Goal: Transaction & Acquisition: Purchase product/service

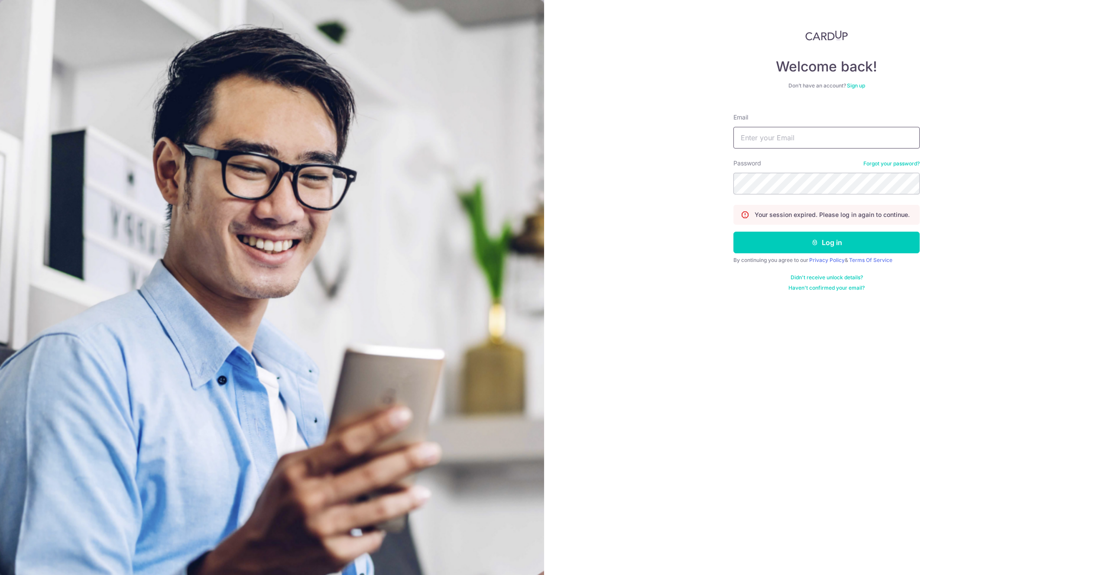
type input "hello@c71.sg"
click at [806, 228] on form "Email hello@c71.sg Password Forgot your password? Your session expired. Please …" at bounding box center [827, 199] width 186 height 185
click at [810, 238] on button "Log in" at bounding box center [827, 243] width 186 height 22
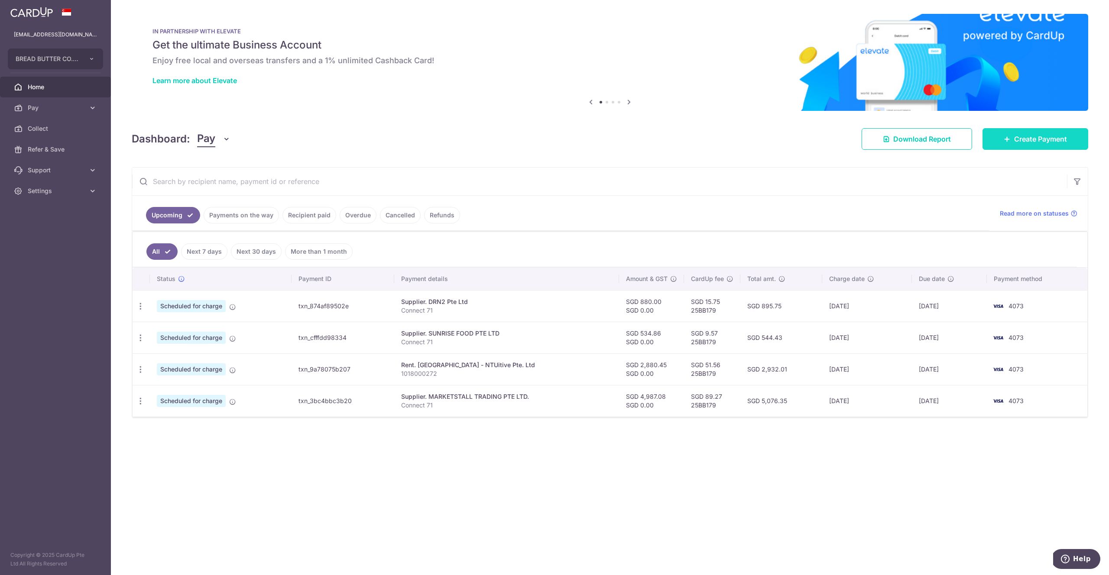
click at [1010, 148] on link "Create Payment" at bounding box center [1036, 139] width 106 height 22
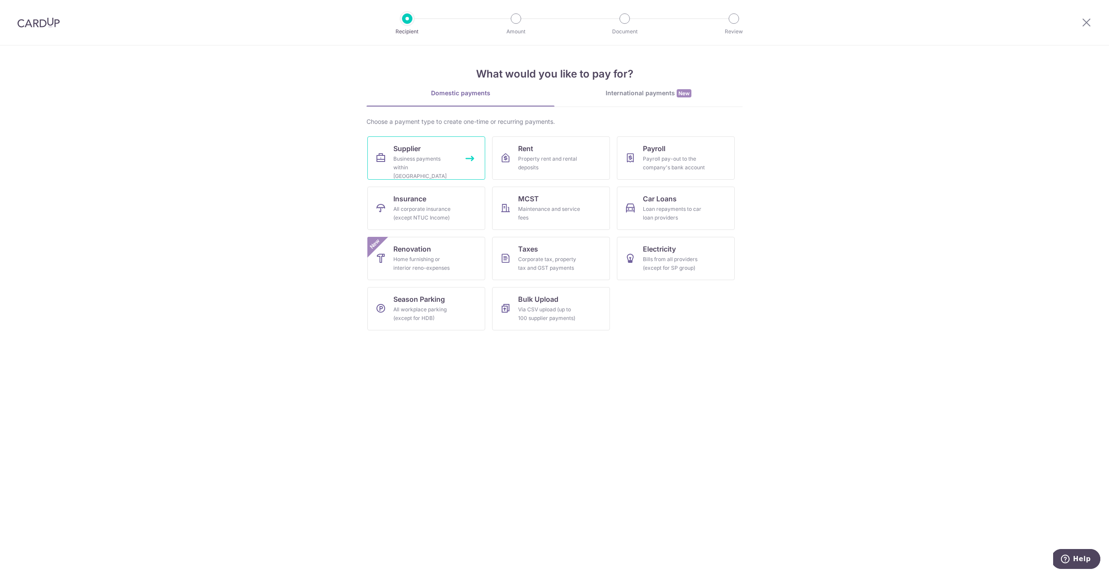
click at [439, 147] on link "Supplier Business payments within Singapore" at bounding box center [426, 157] width 118 height 43
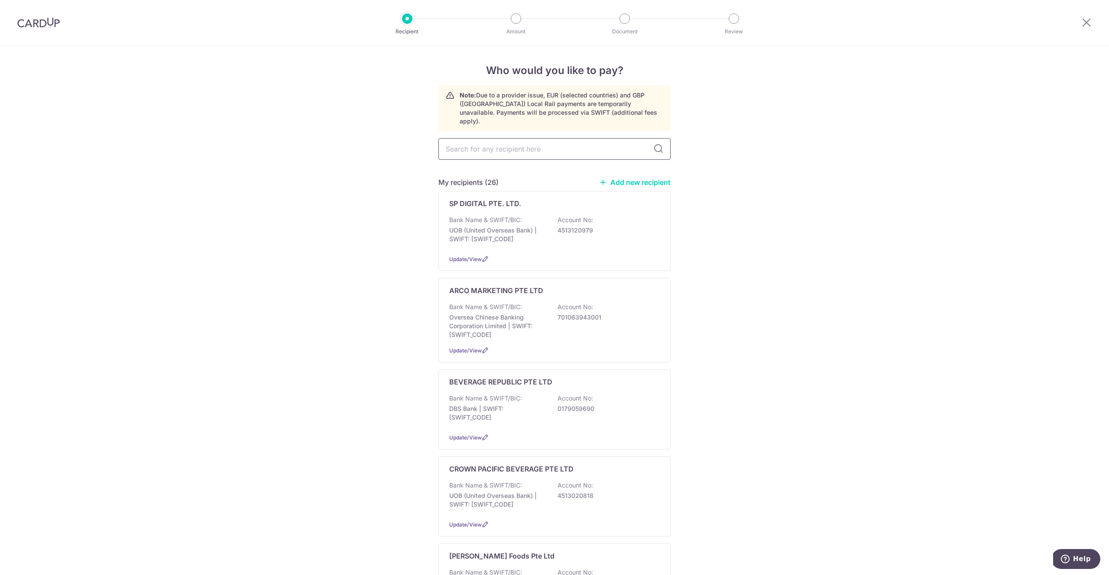
click at [504, 151] on input "text" at bounding box center [555, 149] width 232 height 22
type input "F"
type input "FOOD"
drag, startPoint x: 543, startPoint y: 292, endPoint x: 548, endPoint y: 289, distance: 5.8
click at [543, 292] on div "FOODXERVICES INC. PTE. LTD. Bank Name & SWIFT/BIC: DBS Bank | SWIFT: DBSSSGSGXX…" at bounding box center [555, 323] width 232 height 80
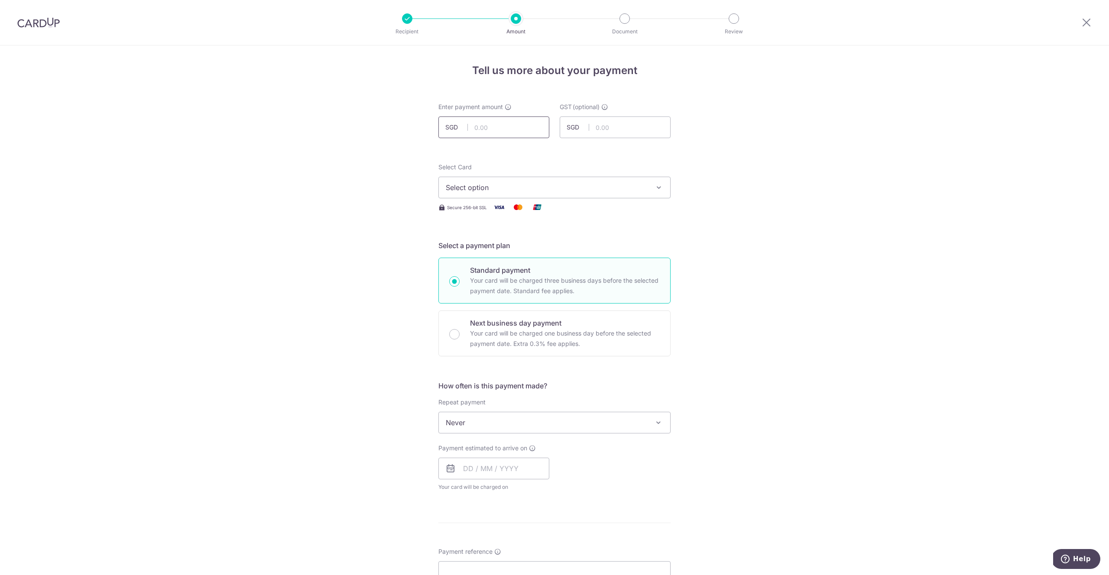
click at [485, 131] on input "text" at bounding box center [494, 128] width 111 height 22
type input "164.82"
click at [500, 132] on input "164.82" at bounding box center [494, 128] width 111 height 22
type input "164.81"
click at [540, 182] on button "Select option" at bounding box center [555, 188] width 232 height 22
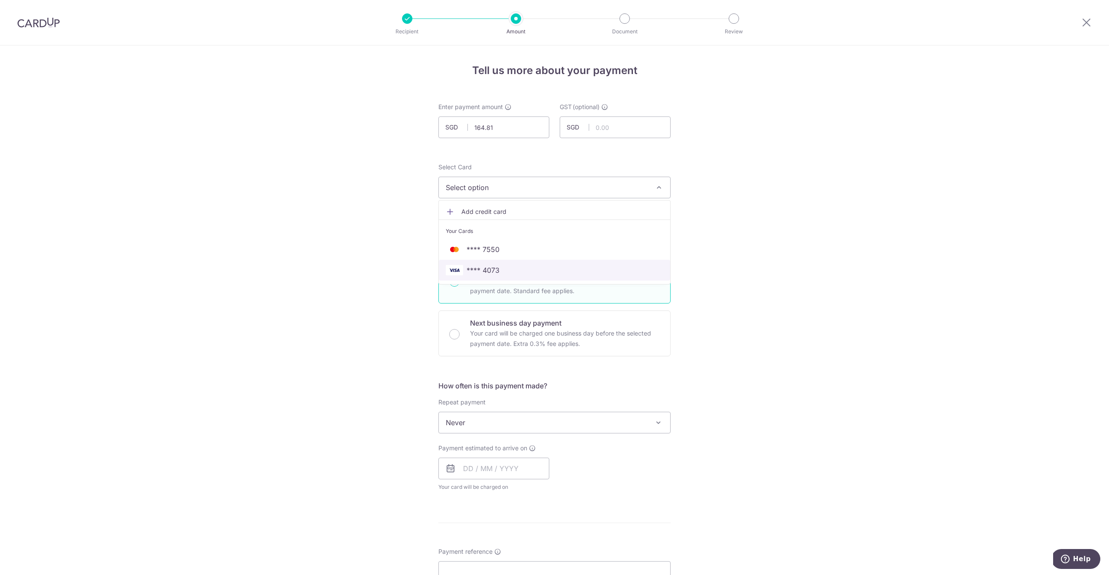
click at [529, 271] on span "**** 4073" at bounding box center [555, 270] width 218 height 10
click at [477, 424] on span "Never" at bounding box center [554, 423] width 231 height 21
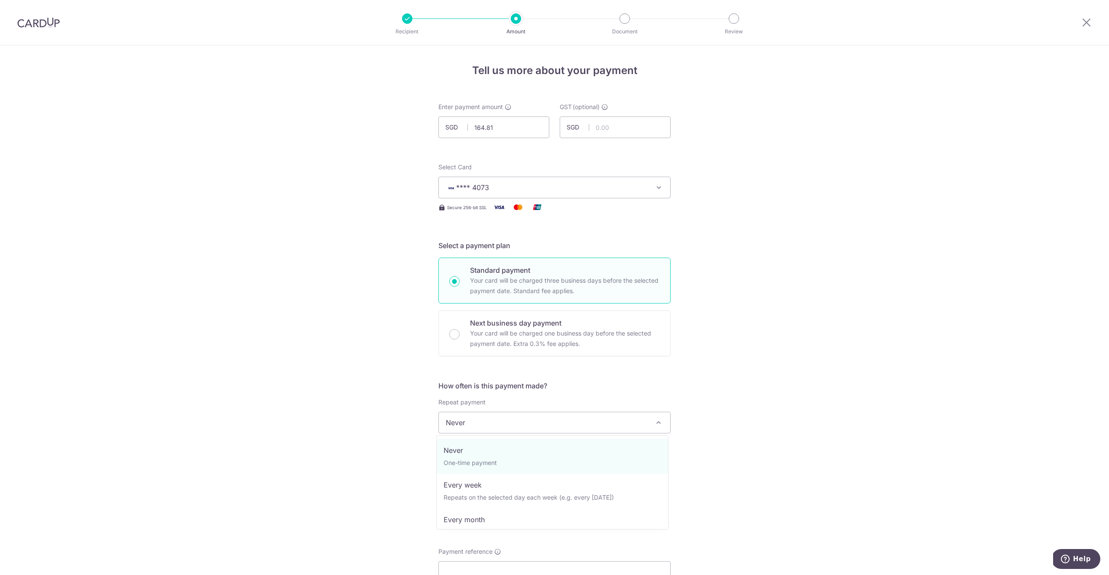
click at [711, 359] on div "Tell us more about your payment Enter payment amount SGD 164.81 164.81 GST (opt…" at bounding box center [554, 466] width 1109 height 842
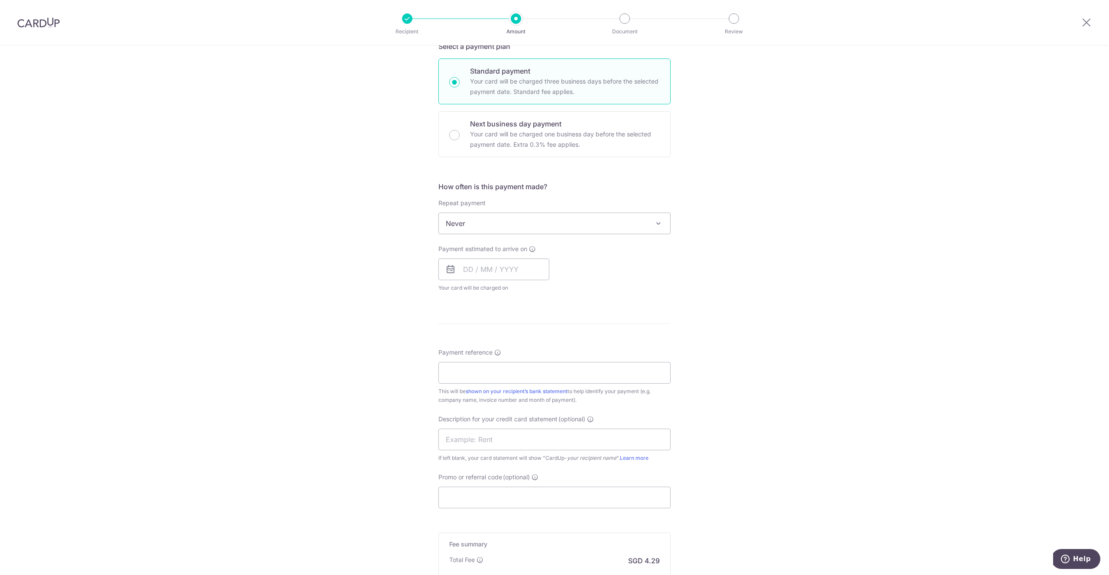
scroll to position [289, 0]
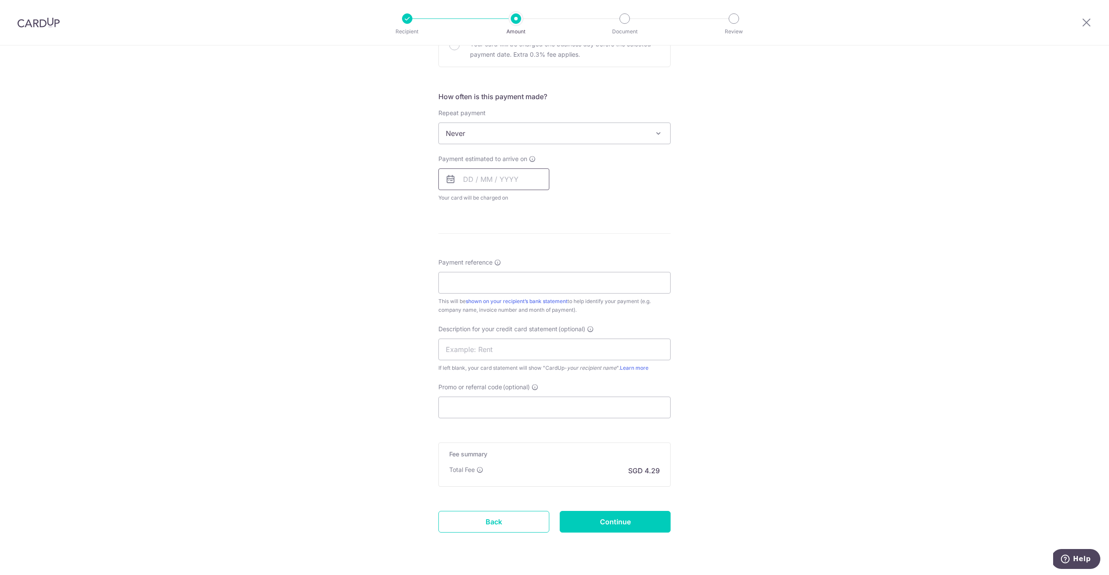
click at [504, 179] on input "text" at bounding box center [494, 180] width 111 height 22
drag, startPoint x: 487, startPoint y: 310, endPoint x: 503, endPoint y: 331, distance: 26.4
click at [487, 310] on link "28" at bounding box center [491, 310] width 14 height 14
type input "28/10/2025"
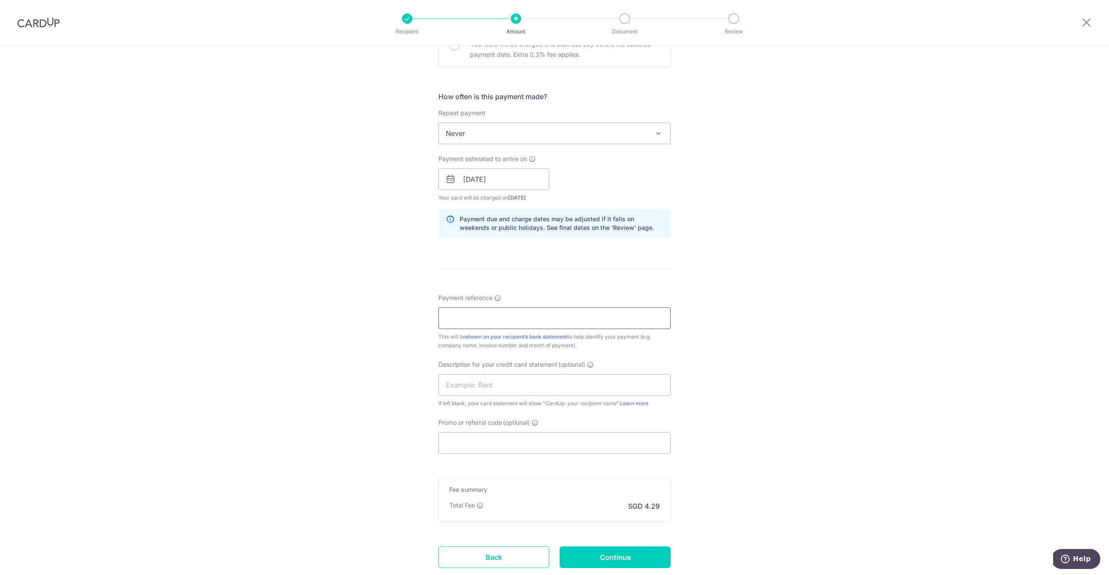
click at [497, 316] on input "Payment reference Invoice number and month of payment are commonly included as …" at bounding box center [555, 319] width 232 height 22
click at [471, 313] on input "Payment reference" at bounding box center [555, 319] width 232 height 22
type input "C04250"
click at [511, 450] on input "Promo or referral code (optional)" at bounding box center [555, 443] width 232 height 22
click at [511, 449] on input "Promo or referral code (optional)" at bounding box center [555, 443] width 232 height 22
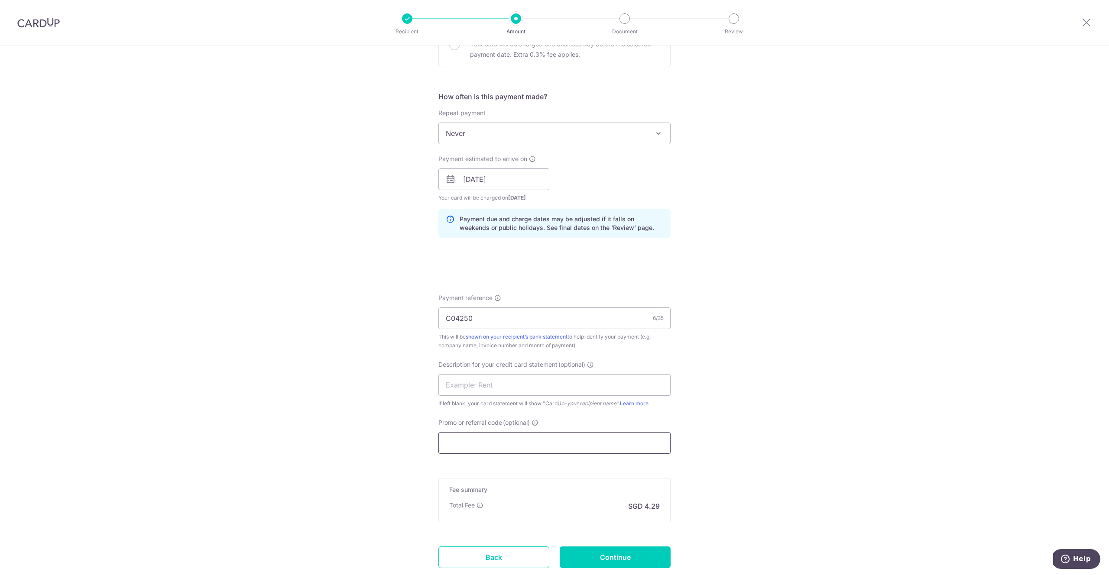
paste input "25BB179"
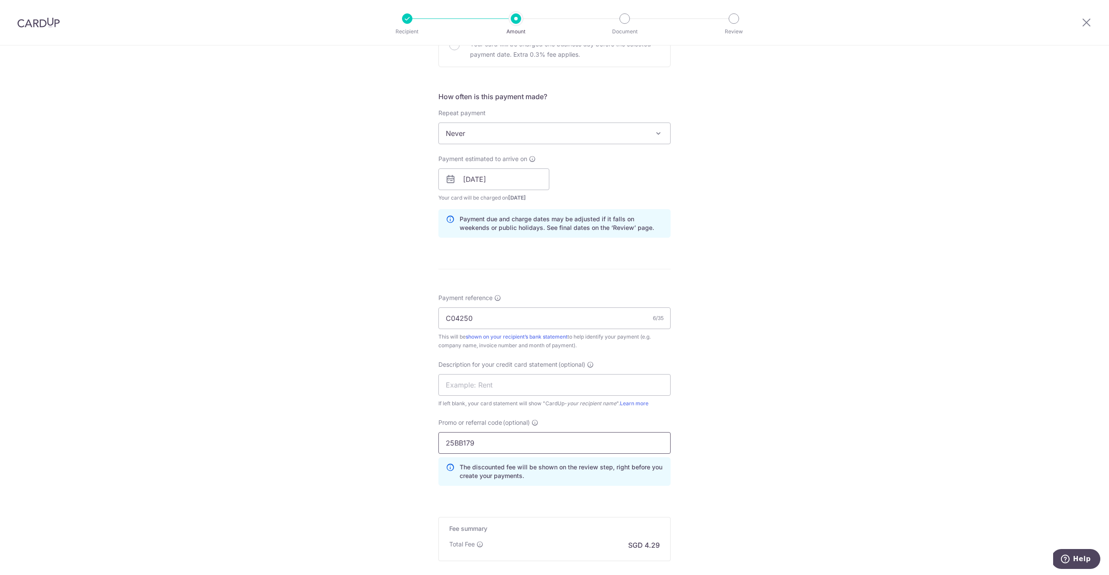
type input "25BB179"
drag, startPoint x: 781, startPoint y: 399, endPoint x: 683, endPoint y: 431, distance: 103.2
click at [780, 399] on div "Tell us more about your payment Enter payment amount SGD 164.81 164.81 GST (opt…" at bounding box center [554, 214] width 1109 height 916
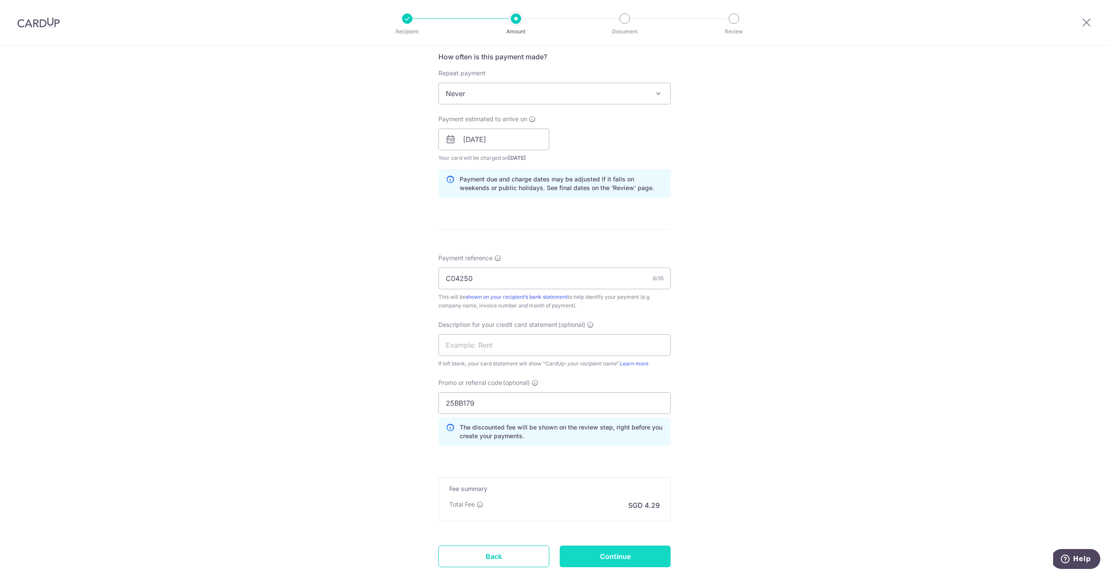
scroll to position [387, 0]
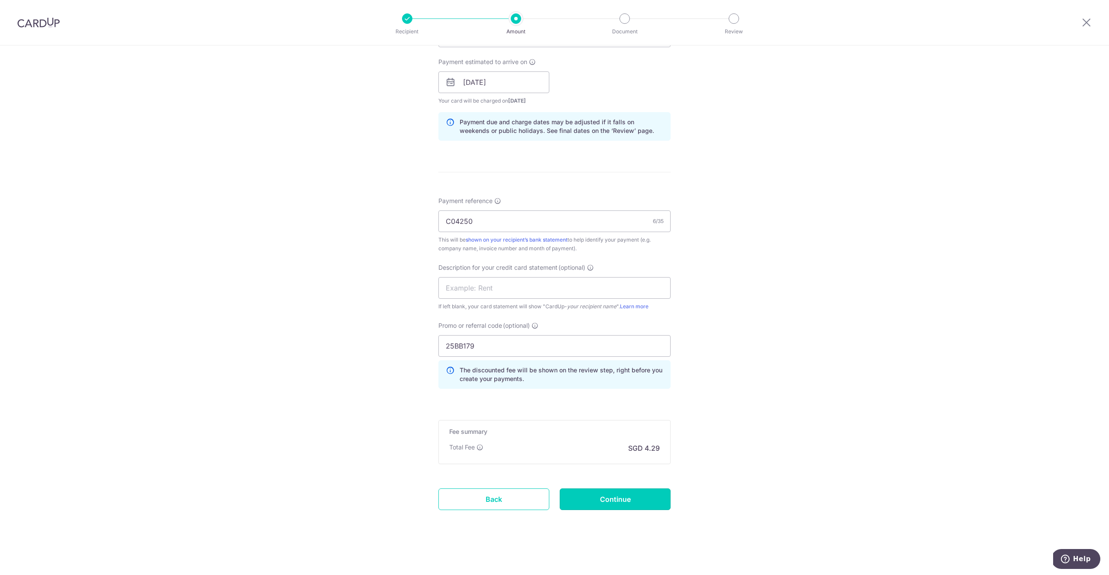
click at [636, 497] on input "Continue" at bounding box center [615, 500] width 111 height 22
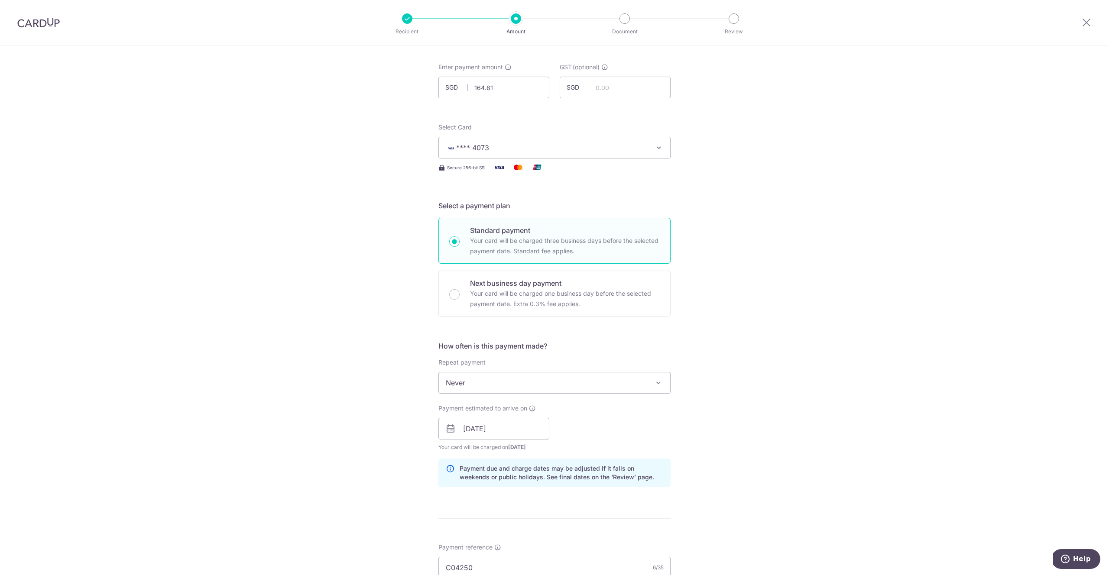
scroll to position [0, 0]
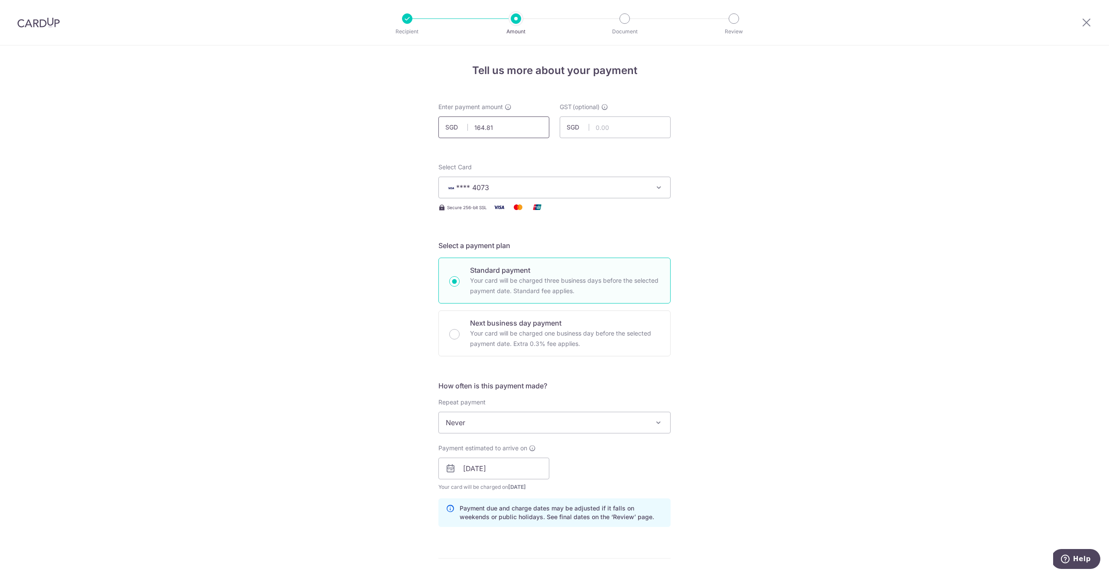
drag, startPoint x: 498, startPoint y: 128, endPoint x: 451, endPoint y: 129, distance: 47.2
click at [451, 129] on div "SGD 164.81 164.81" at bounding box center [494, 128] width 111 height 22
drag, startPoint x: 493, startPoint y: 126, endPoint x: 466, endPoint y: 127, distance: 26.4
click at [466, 127] on input "164.81" at bounding box center [494, 128] width 111 height 22
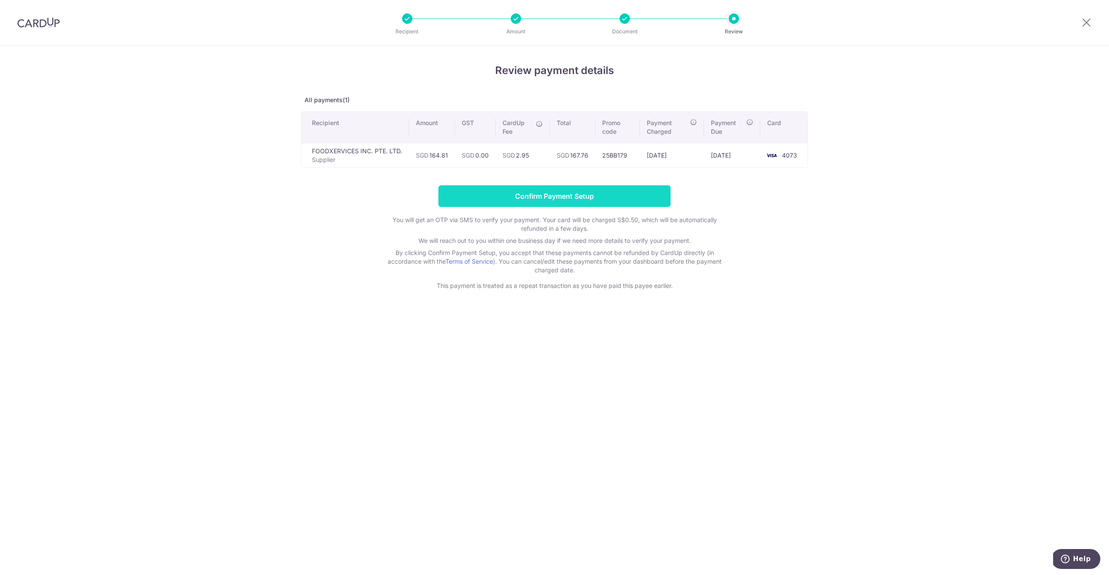
click at [653, 200] on input "Confirm Payment Setup" at bounding box center [555, 196] width 232 height 22
